Goal: Check status: Check status

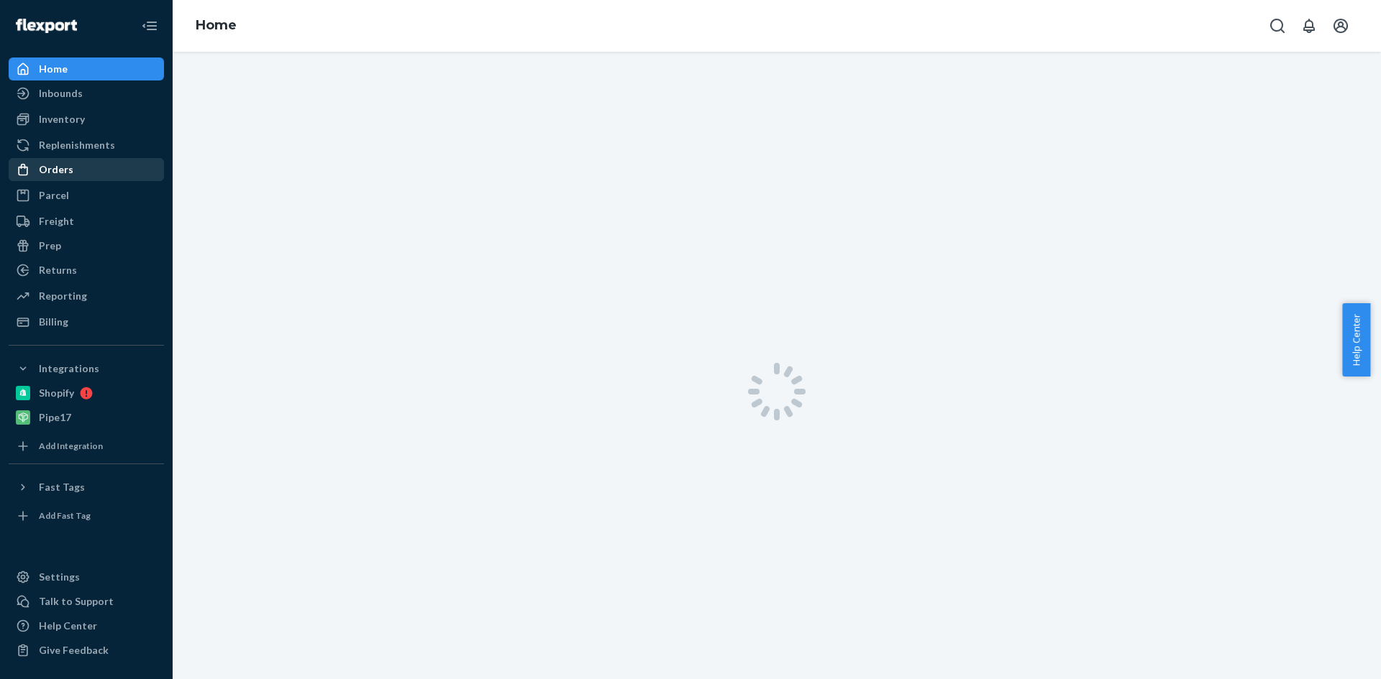
click at [44, 165] on div "Orders" at bounding box center [56, 169] width 35 height 14
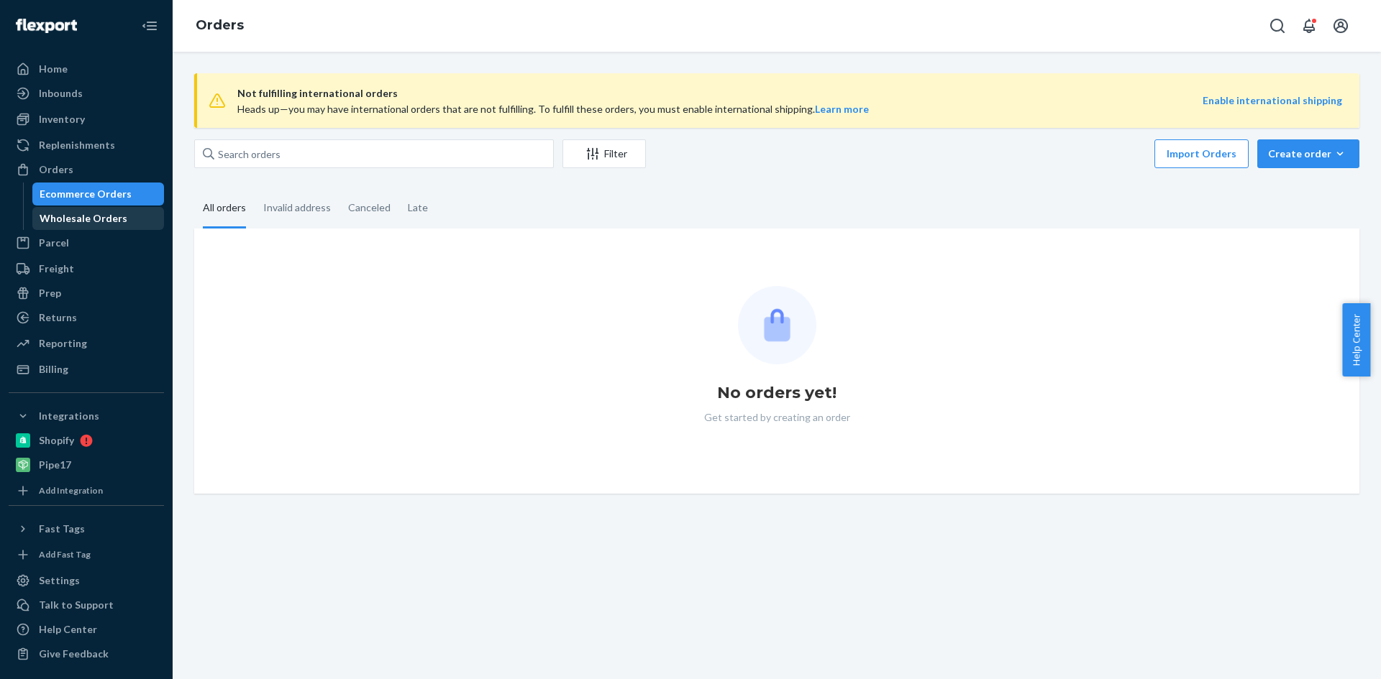
click at [67, 216] on div "Wholesale Orders" at bounding box center [84, 218] width 88 height 14
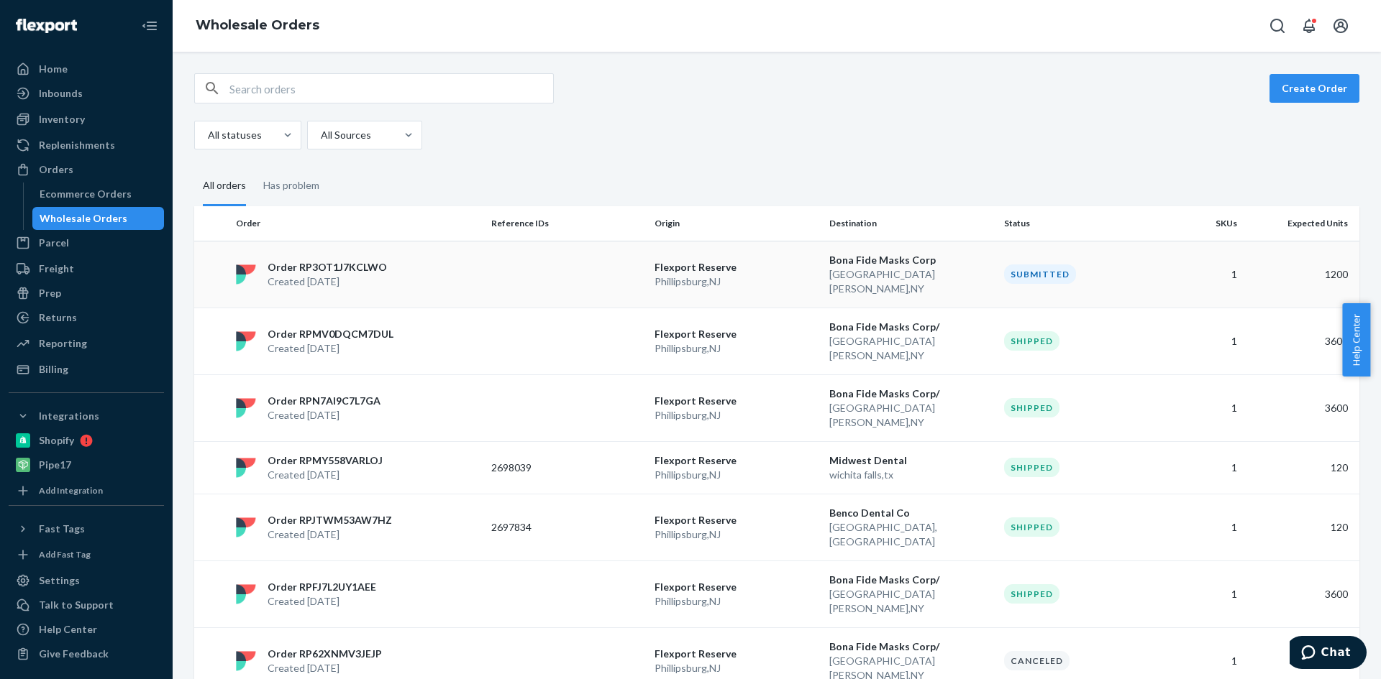
click at [316, 265] on p "Order RP3OT1J7KCLWO" at bounding box center [326, 267] width 119 height 14
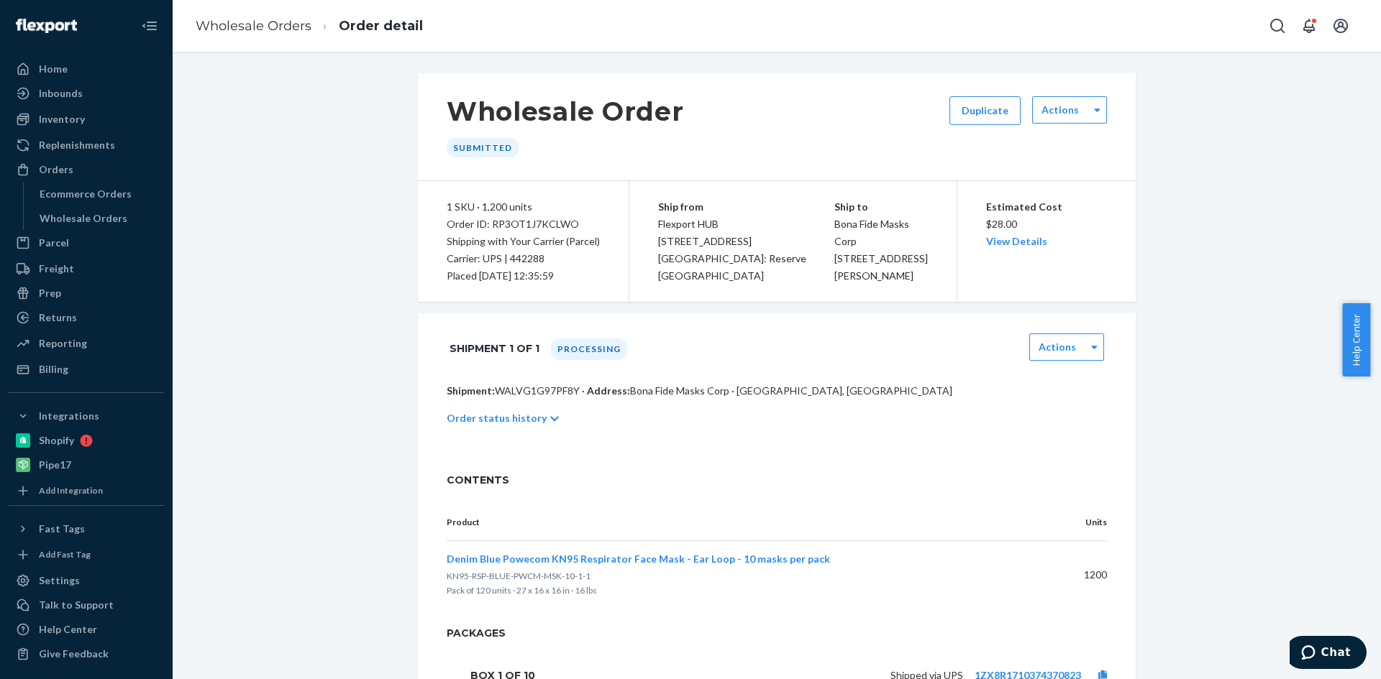
drag, startPoint x: 572, startPoint y: 281, endPoint x: 444, endPoint y: 202, distance: 150.5
click at [440, 206] on div "1 SKU · 1,200 units Order ID: RP3OT1J7KCLWO Shipping with Your Carrier (Parcel)…" at bounding box center [523, 241] width 211 height 121
copy div "1 SKU · 1,200 units Order ID: RP3OT1J7KCLWO Shipping with Your Carrier (Parcel)…"
